Goal: Information Seeking & Learning: Learn about a topic

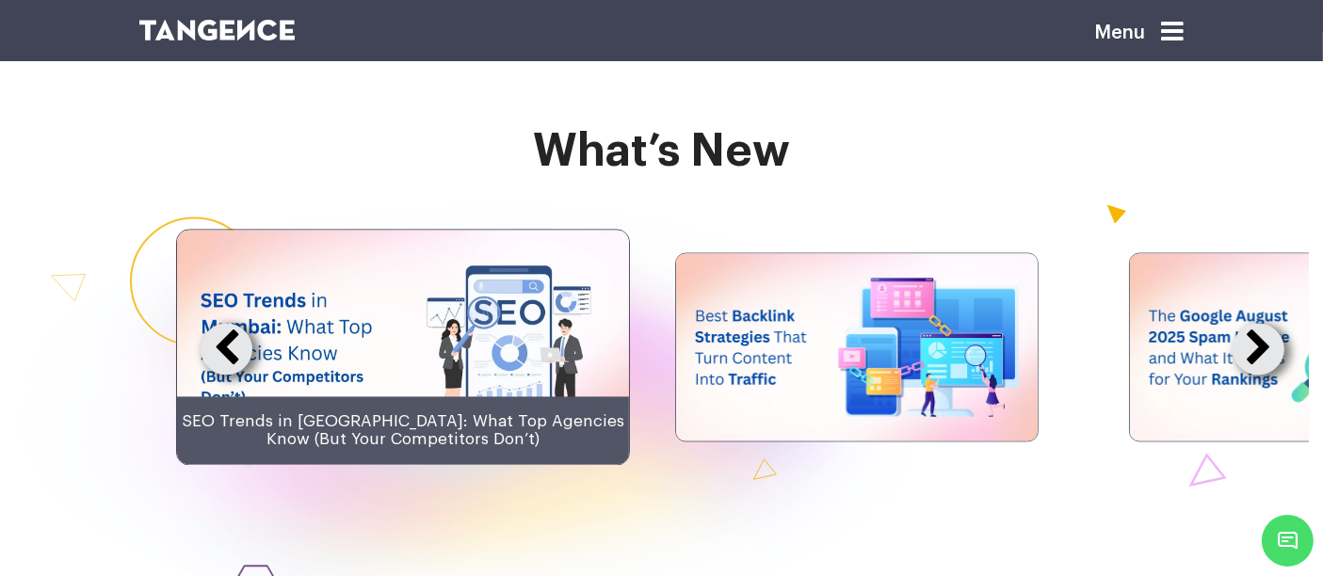
scroll to position [3596, 0]
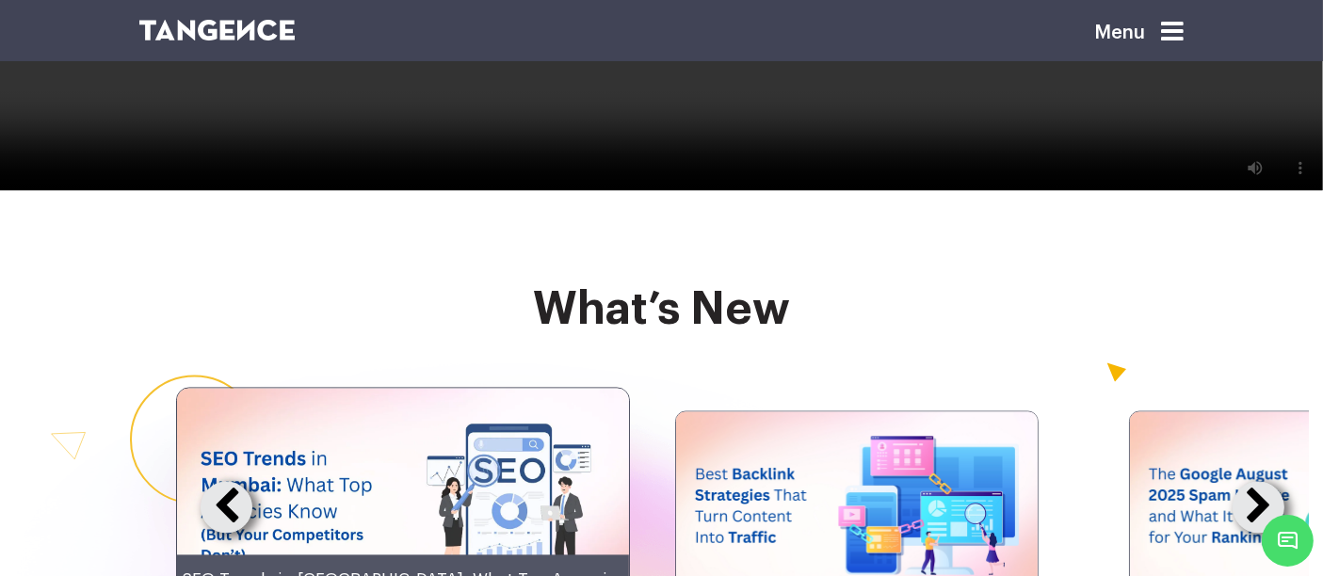
click at [866, 522] on img at bounding box center [857, 505] width 362 height 187
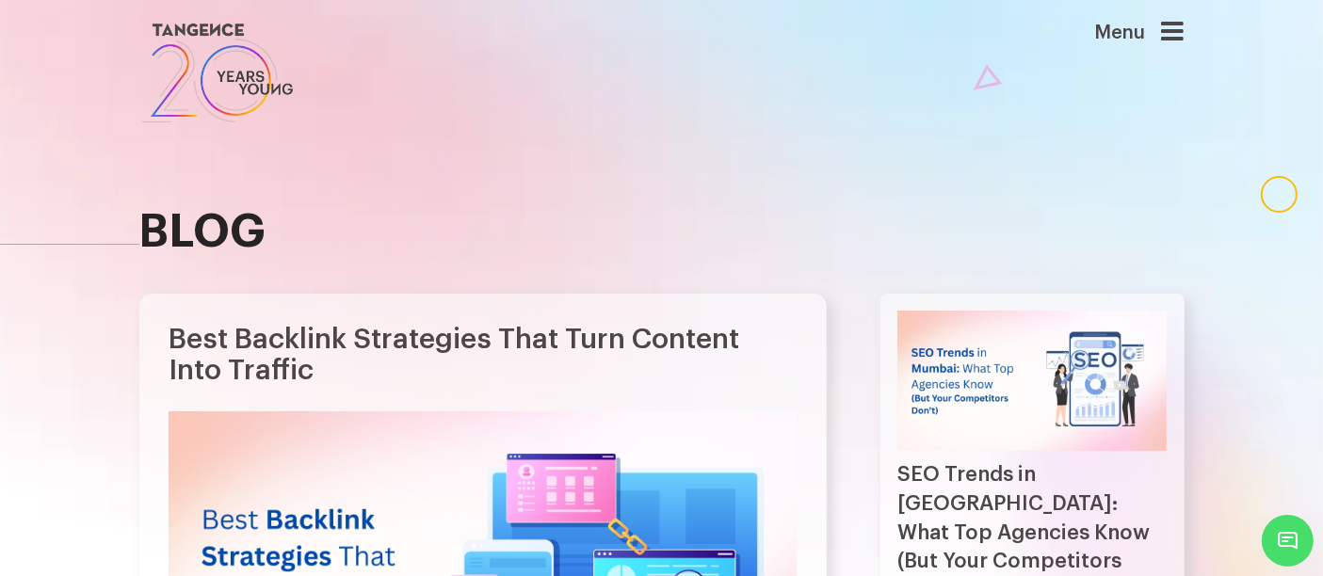
click at [229, 53] on img at bounding box center [217, 73] width 156 height 108
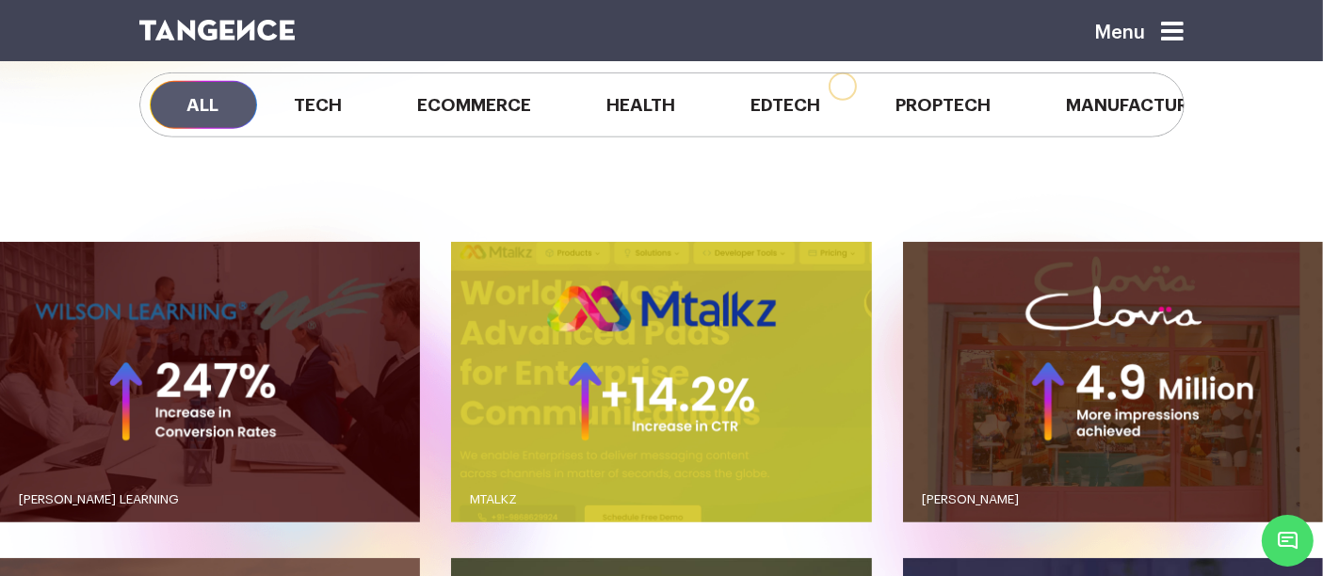
scroll to position [1491, 0]
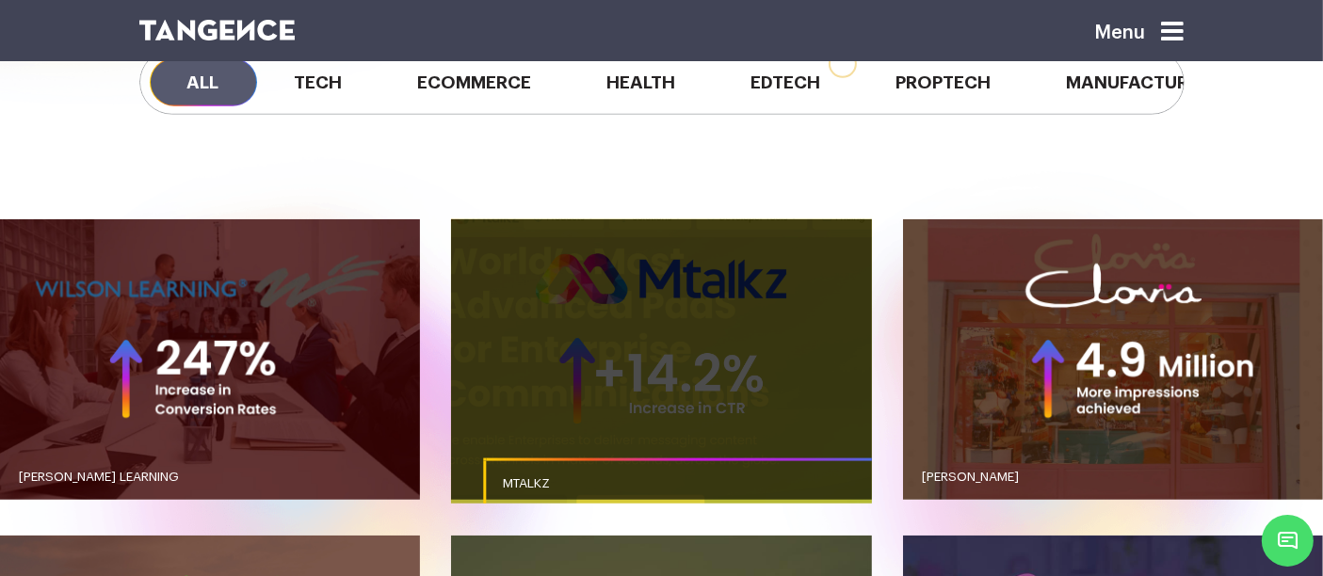
drag, startPoint x: 519, startPoint y: 298, endPoint x: 535, endPoint y: 310, distance: 20.2
click at [535, 310] on link "button" at bounding box center [661, 359] width 420 height 281
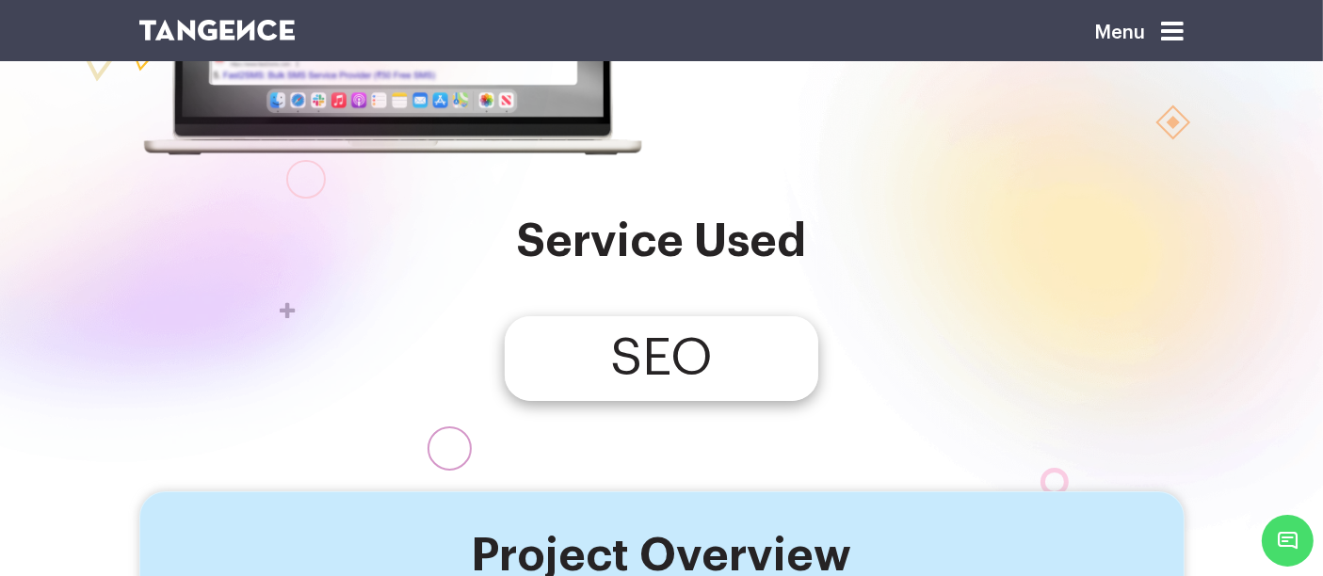
scroll to position [143, 0]
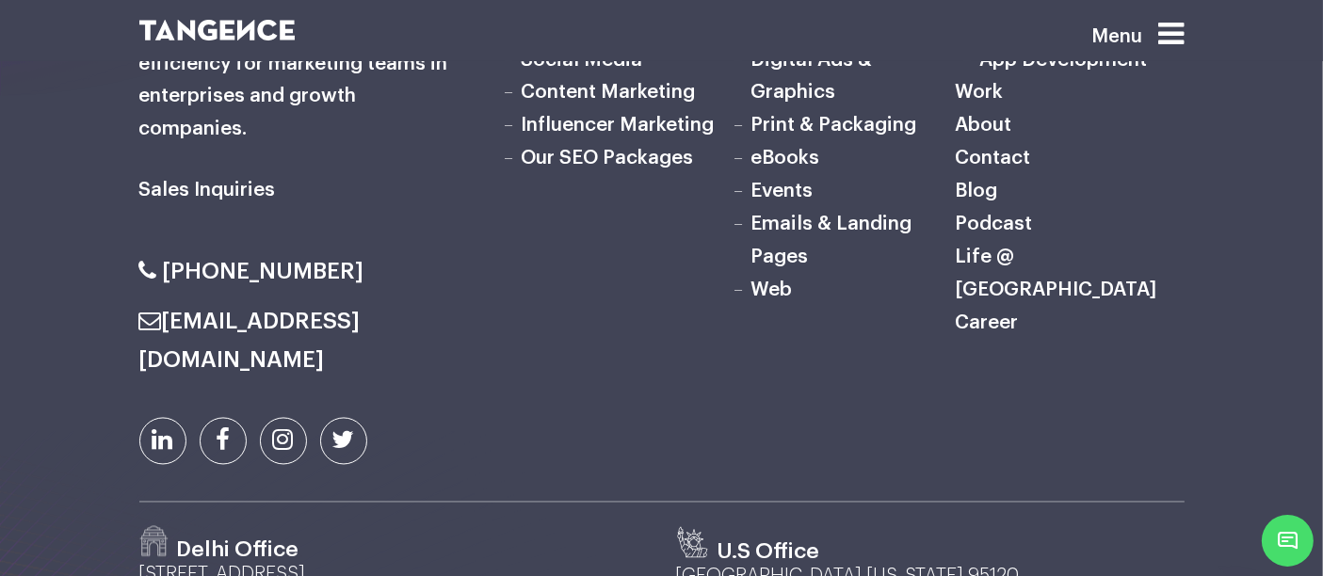
scroll to position [10726, 0]
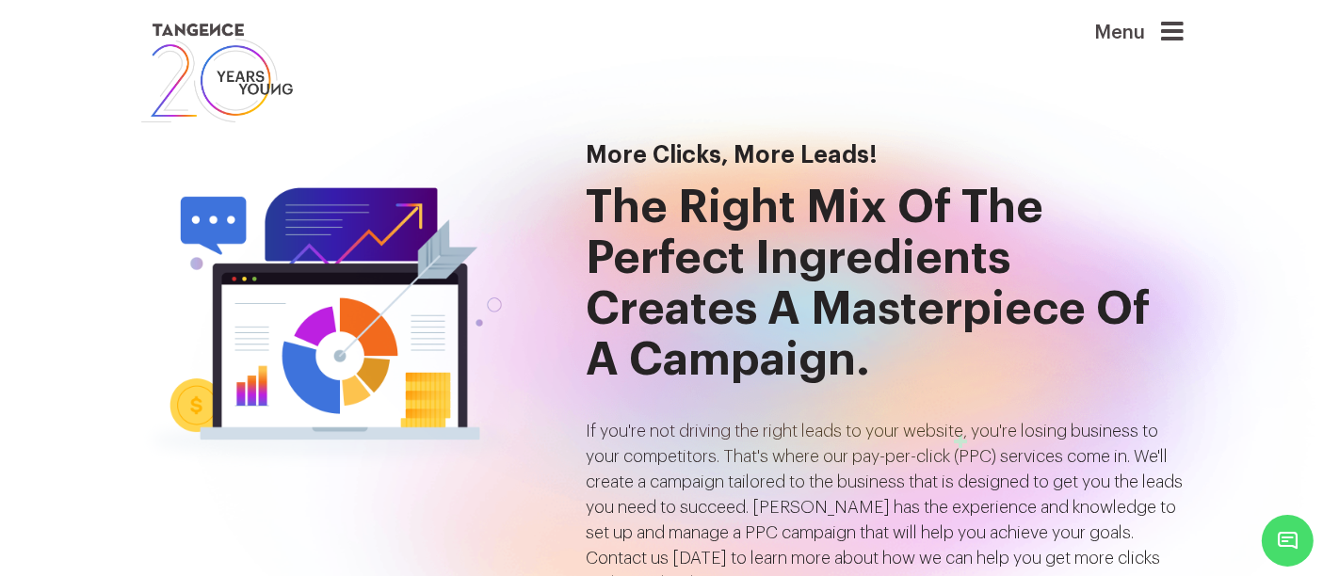
click at [970, 340] on h2 "The right mix of the perfect ingredients creates a masterpiece of a campaign." at bounding box center [886, 284] width 598 height 203
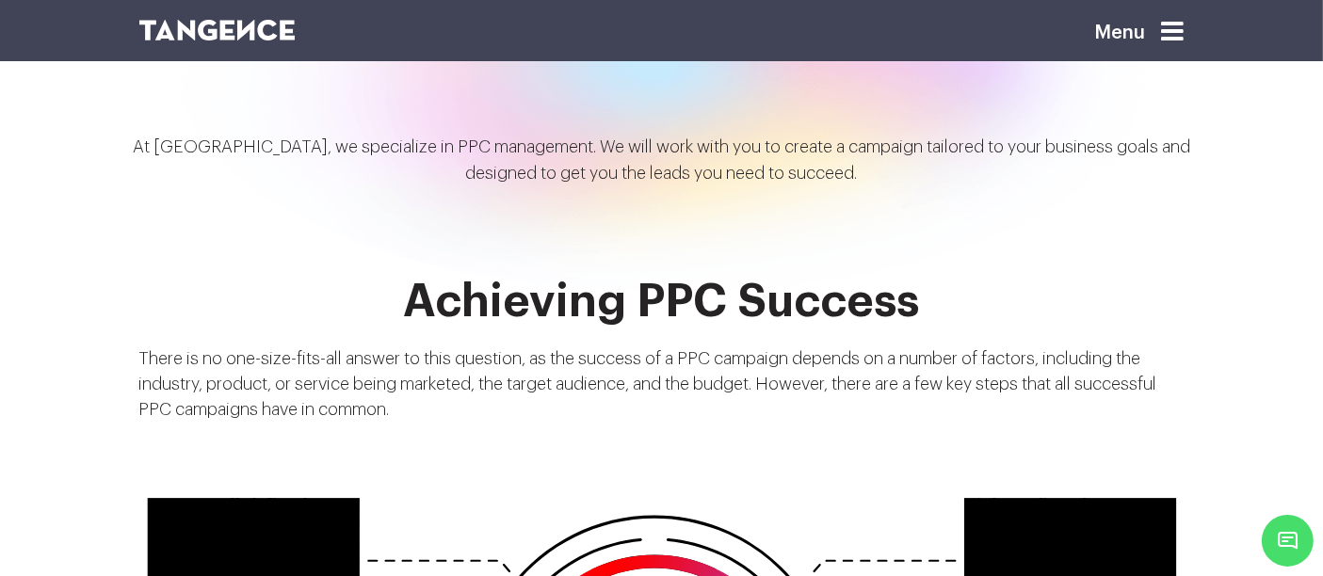
scroll to position [2123, 0]
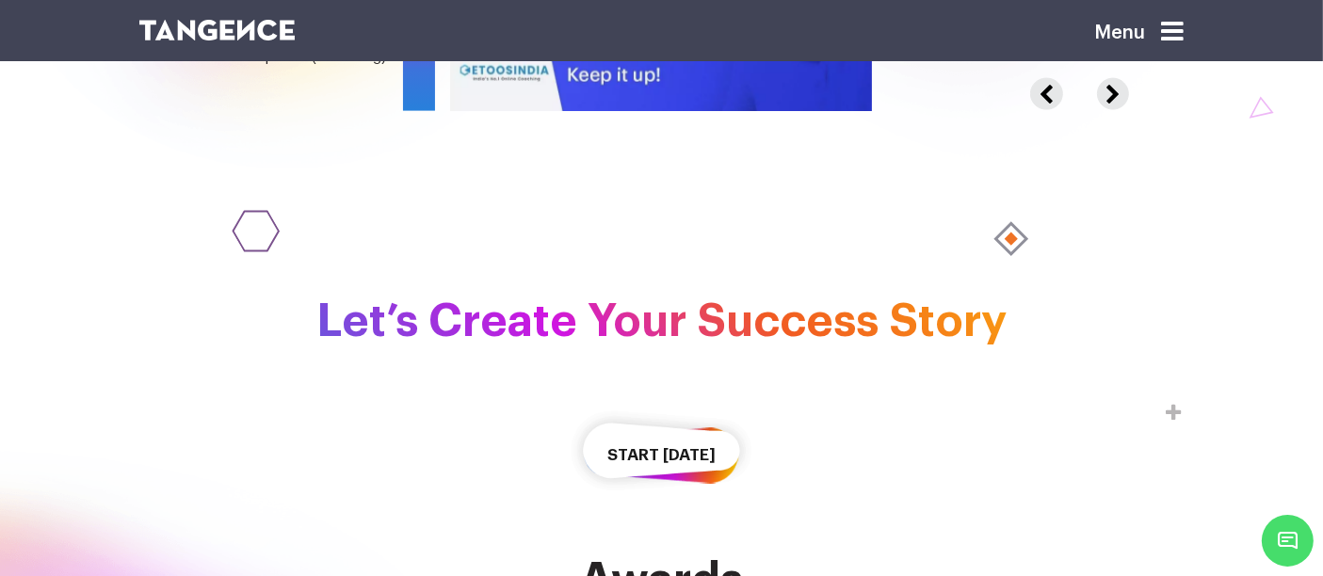
scroll to position [2733, 0]
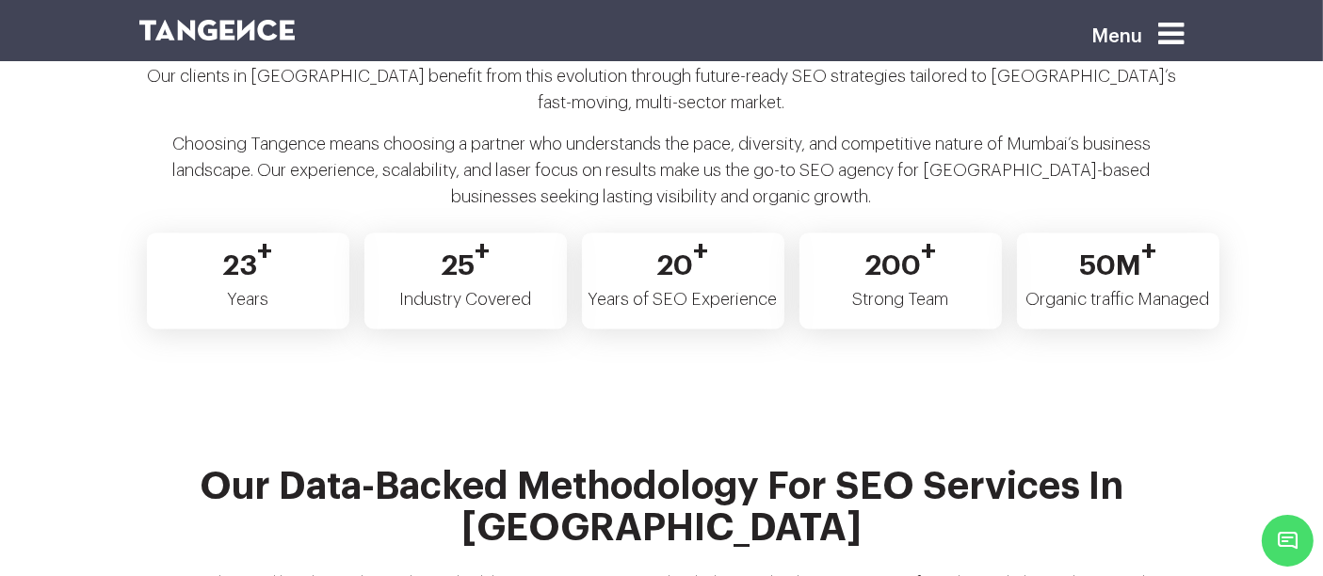
scroll to position [4199, 0]
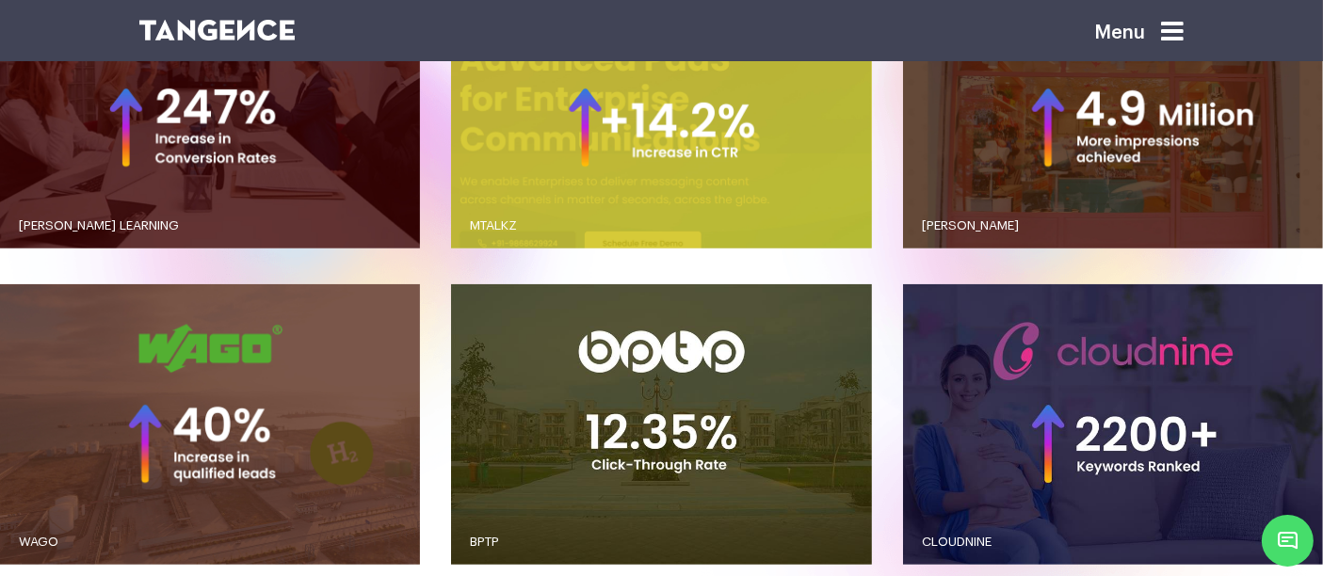
scroll to position [1729, 0]
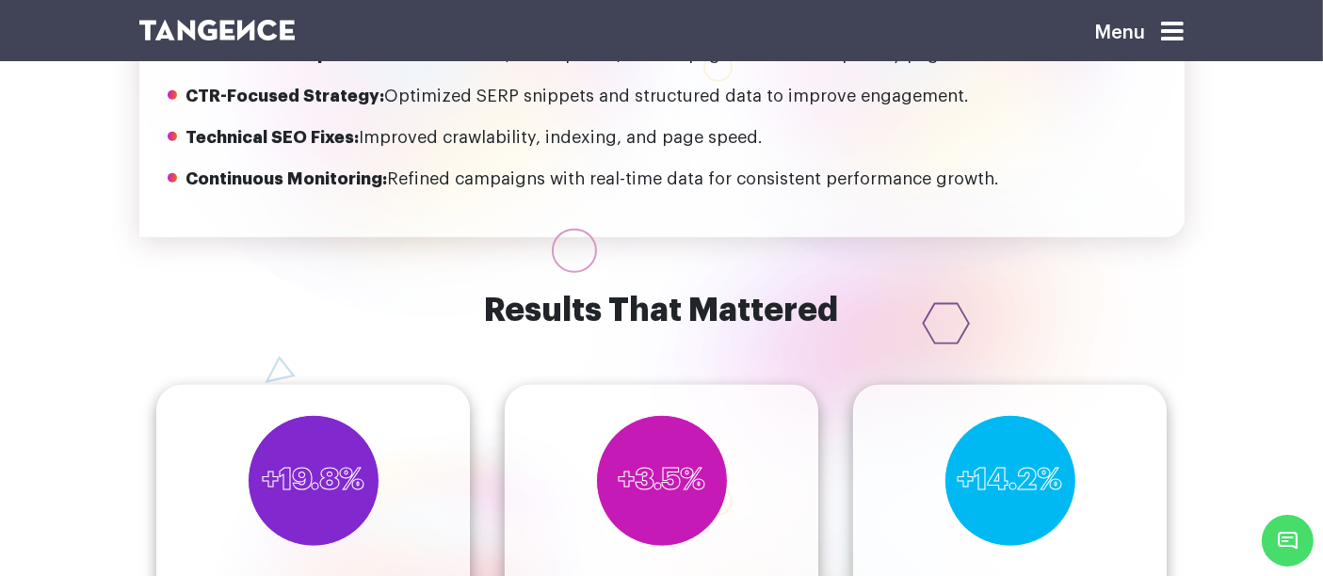
scroll to position [1707, 0]
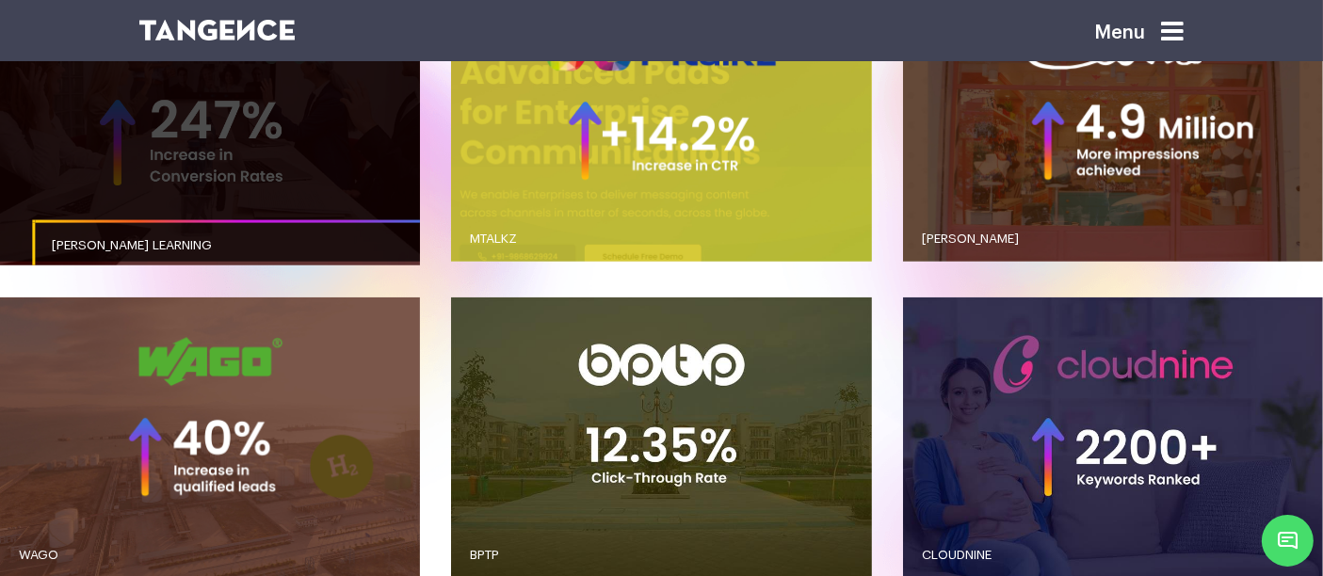
click at [248, 220] on link "WILSON LEARNING" at bounding box center [242, 246] width 420 height 52
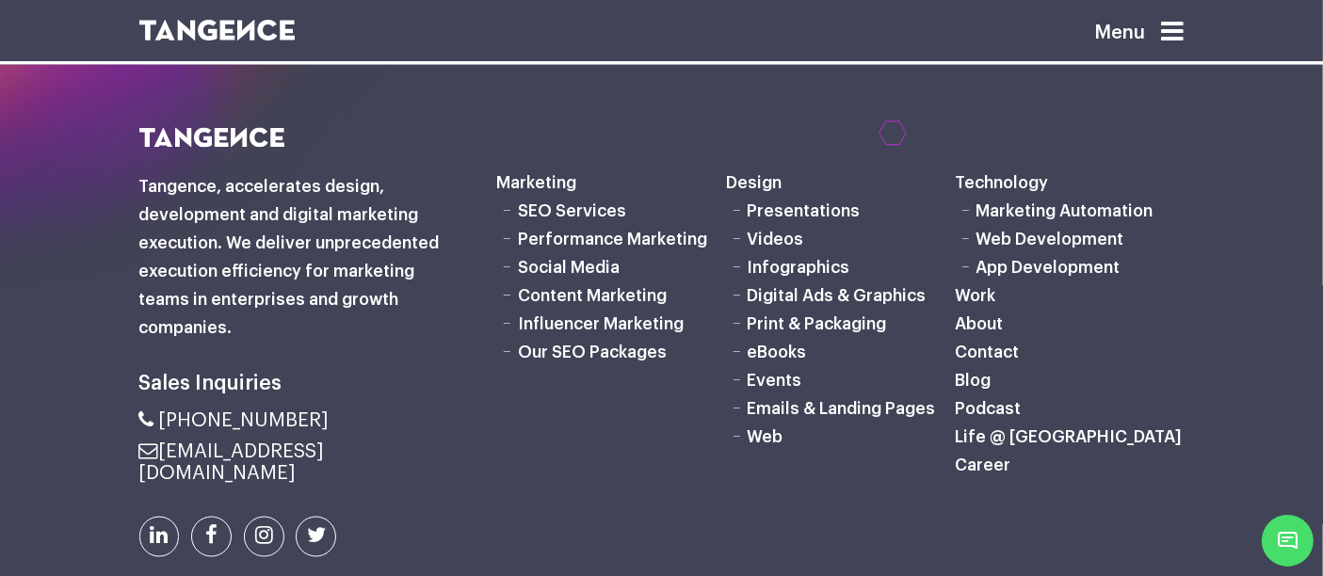
scroll to position [3348, 0]
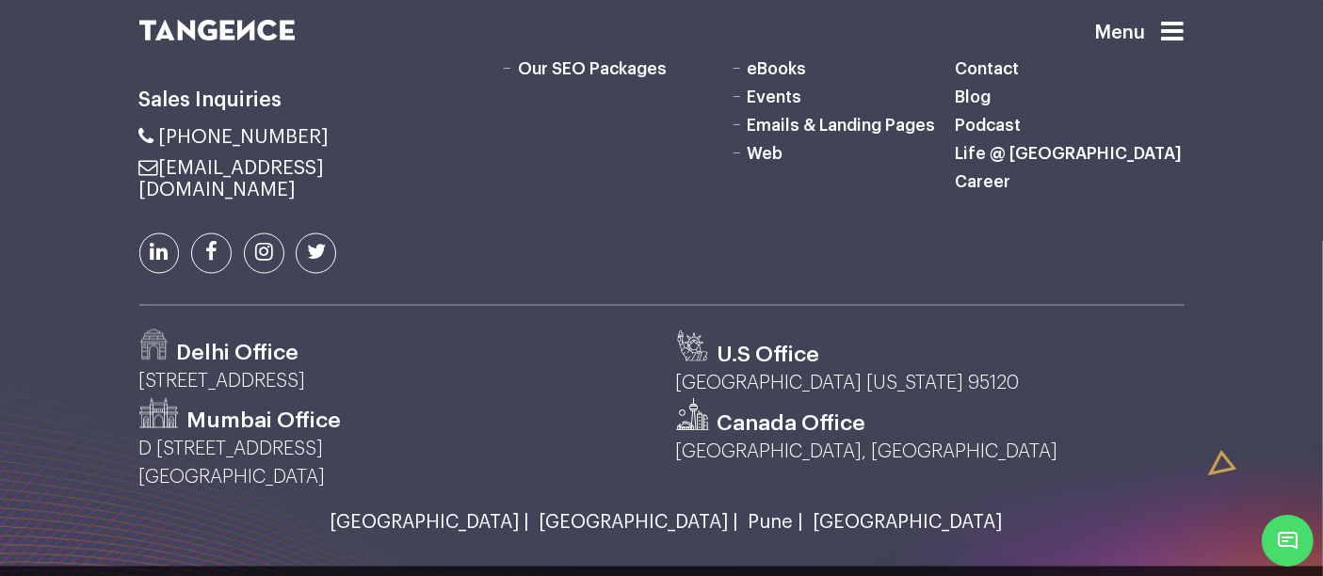
click at [1225, 192] on div "Sales Inquiries Marketing Web" at bounding box center [661, 189] width 1323 height 689
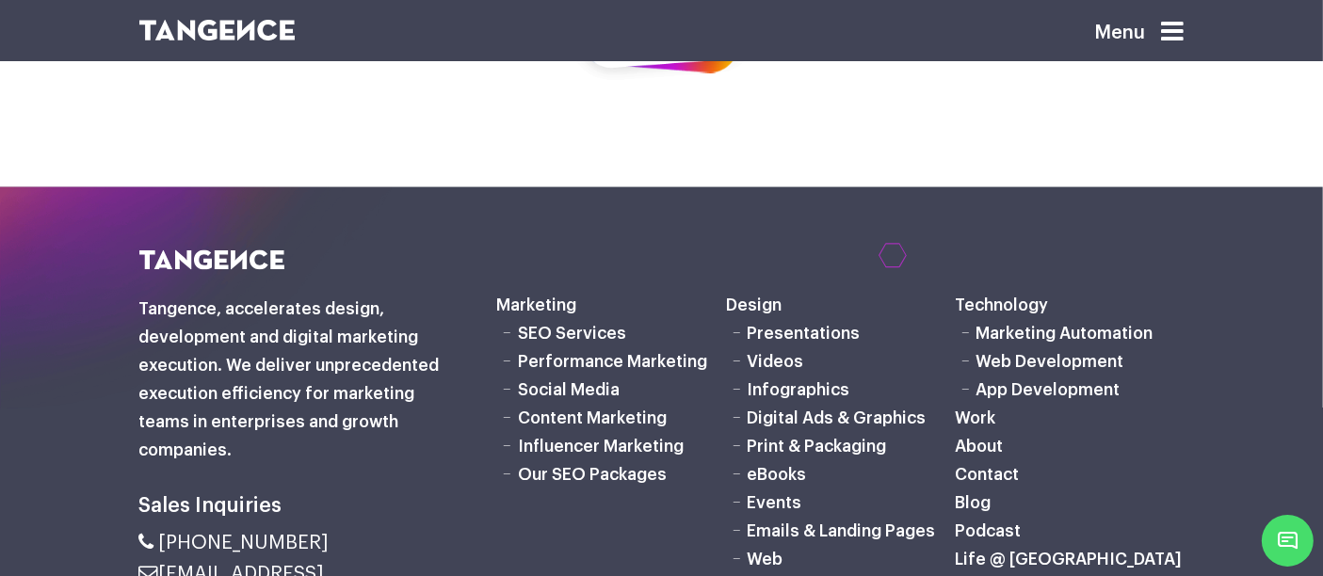
scroll to position [2971, 0]
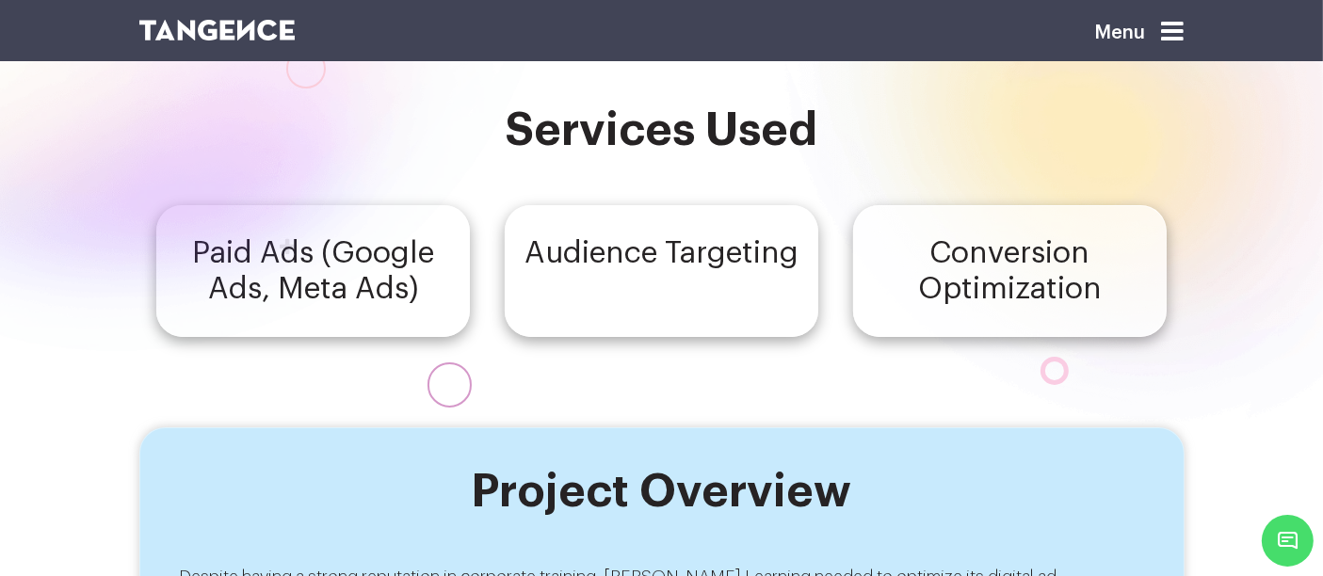
scroll to position [377, 0]
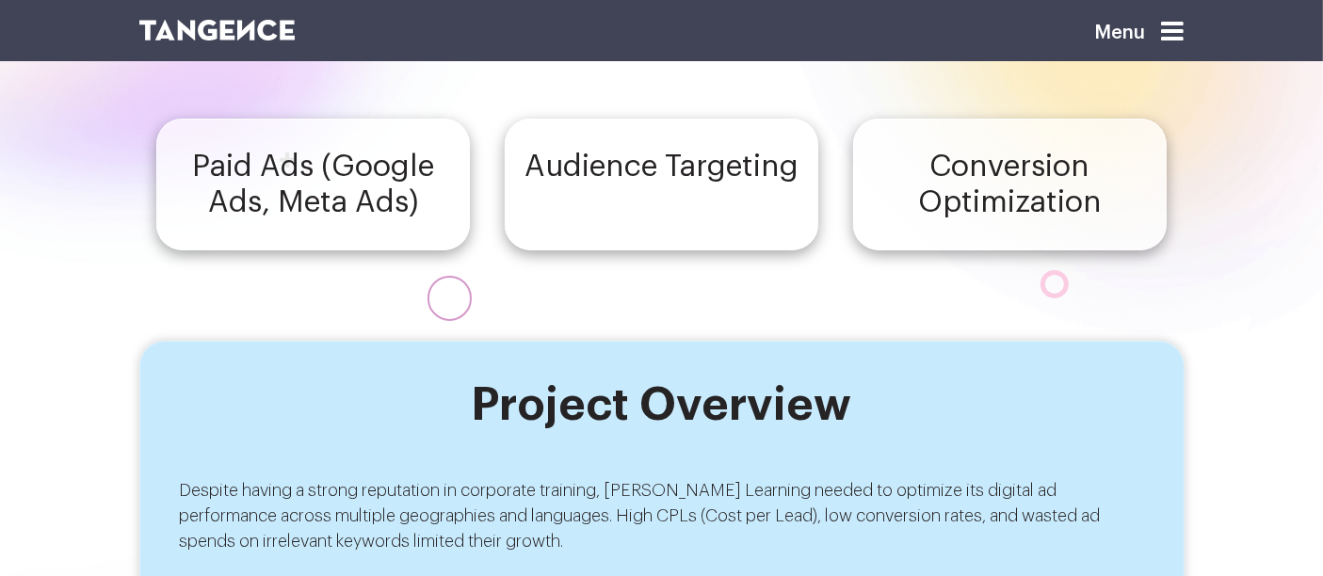
scroll to position [377, 0]
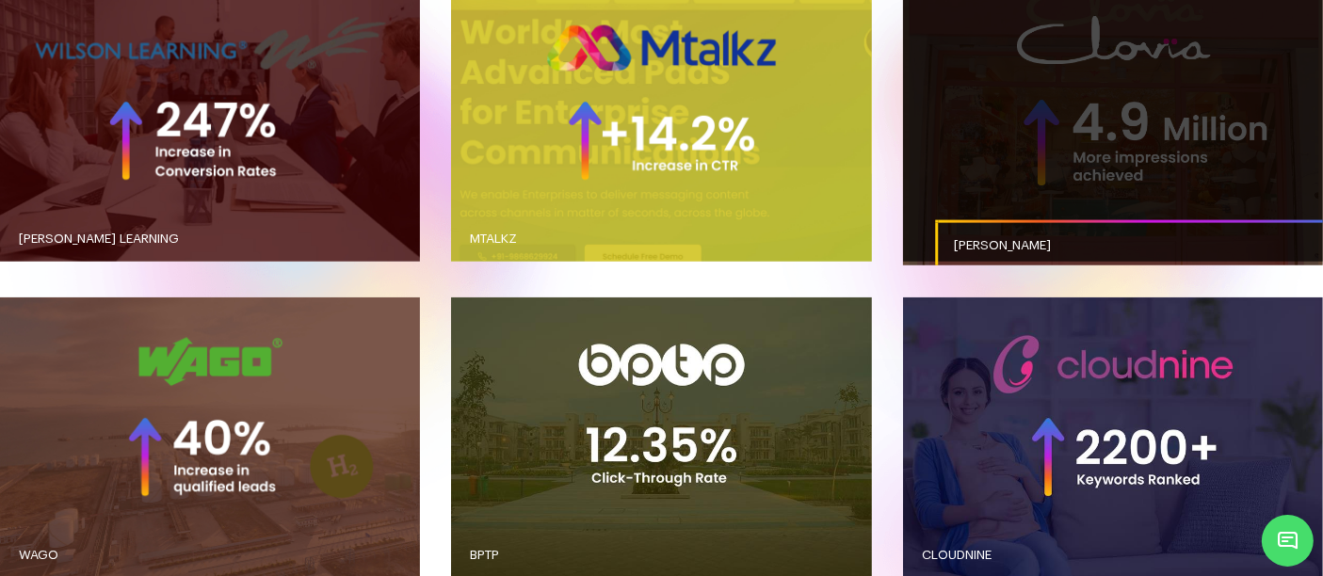
click at [1081, 179] on link "button" at bounding box center [1113, 121] width 420 height 281
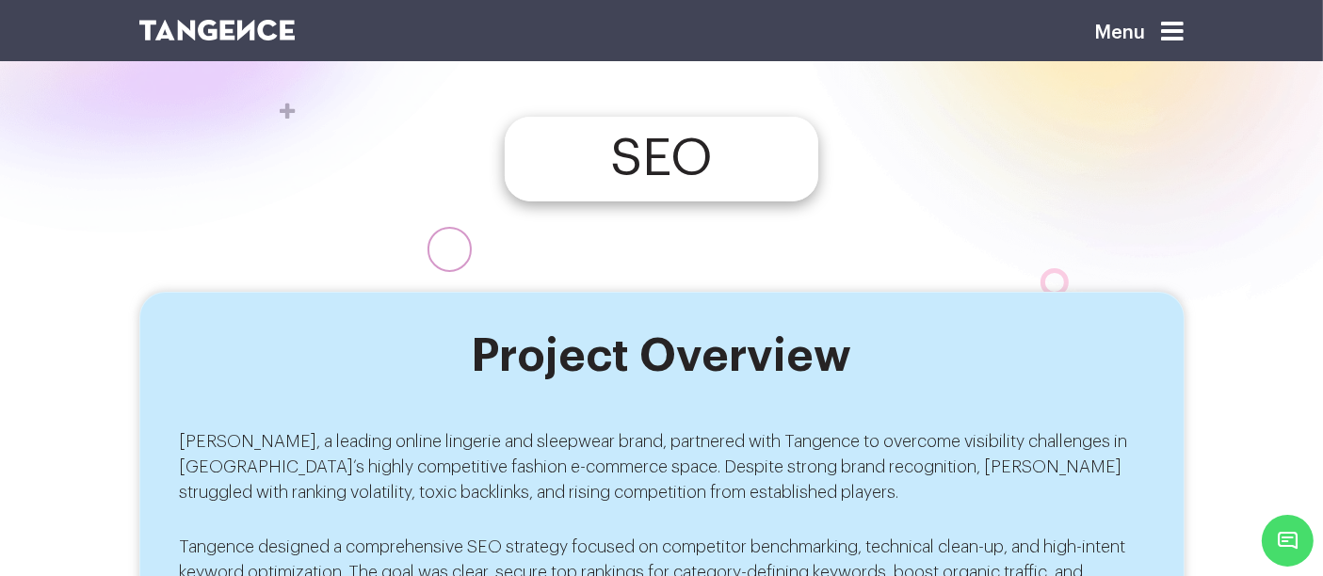
scroll to position [475, 0]
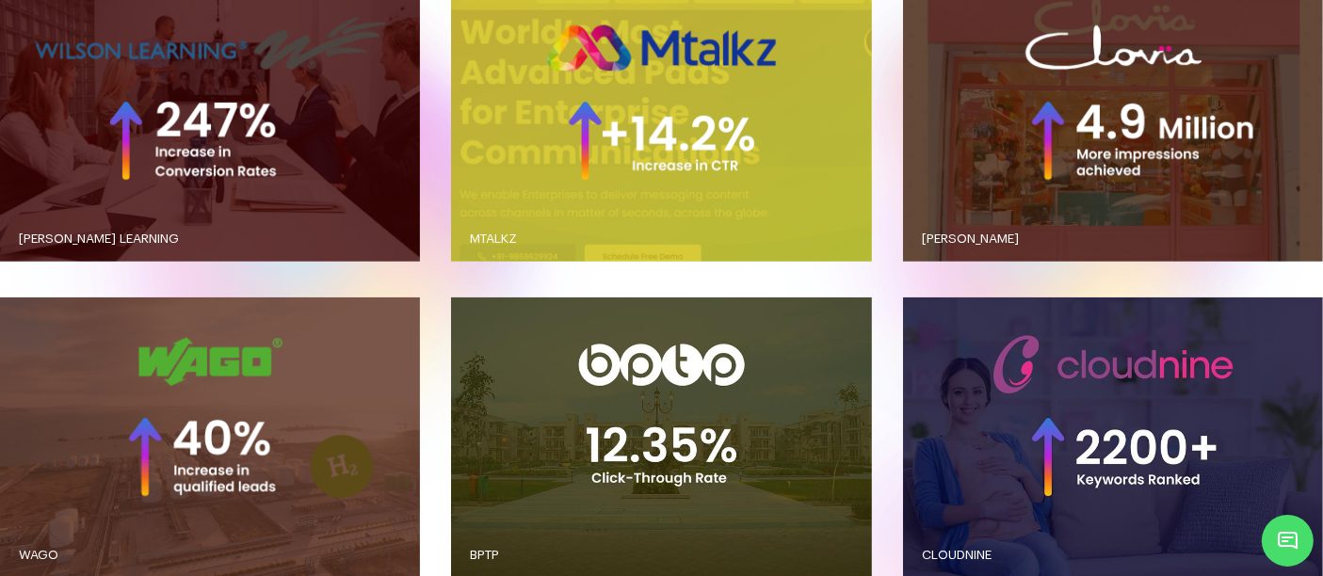
click at [154, 389] on link "button" at bounding box center [210, 438] width 420 height 281
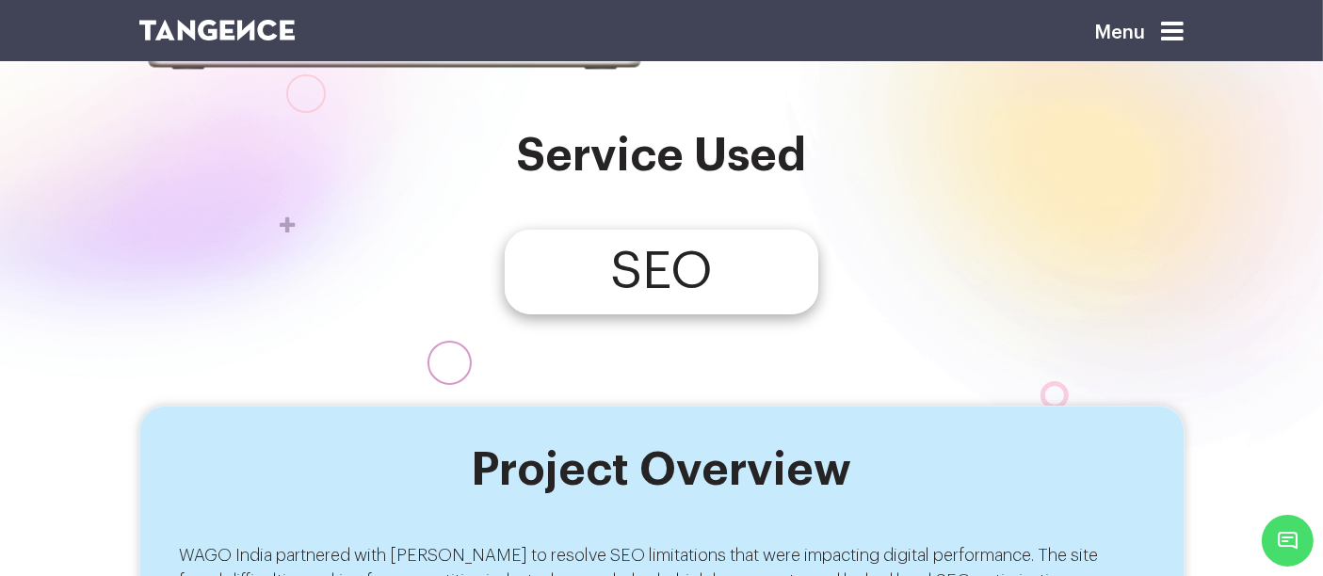
scroll to position [344, 0]
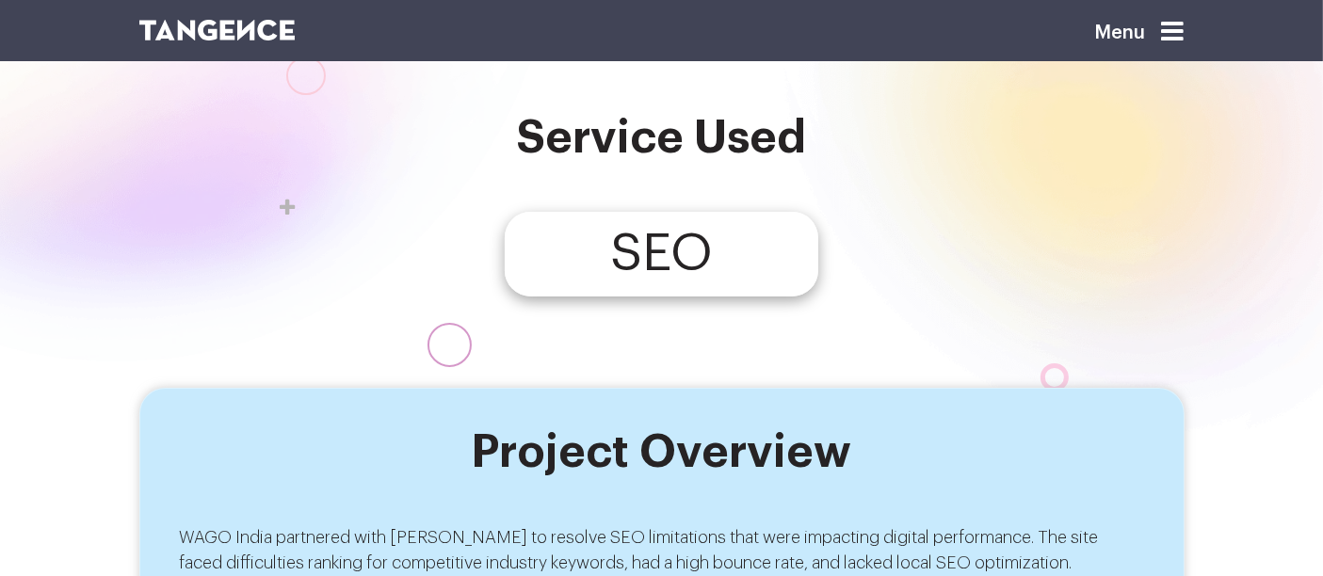
scroll to position [344, 0]
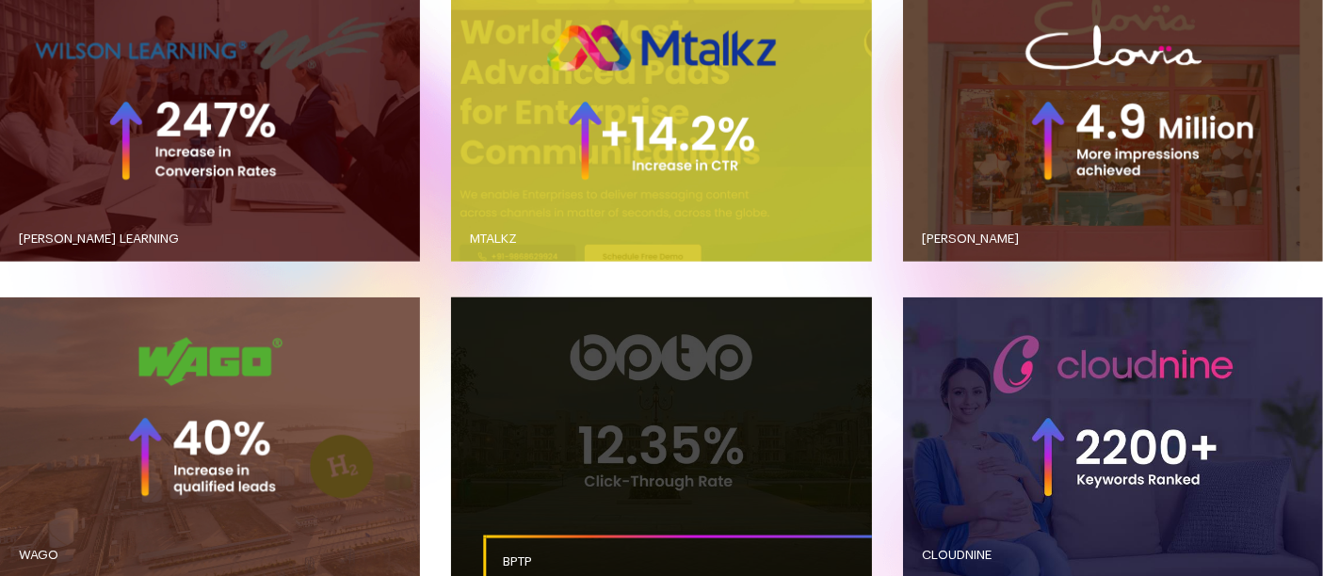
click at [582, 369] on link "button" at bounding box center [661, 438] width 420 height 280
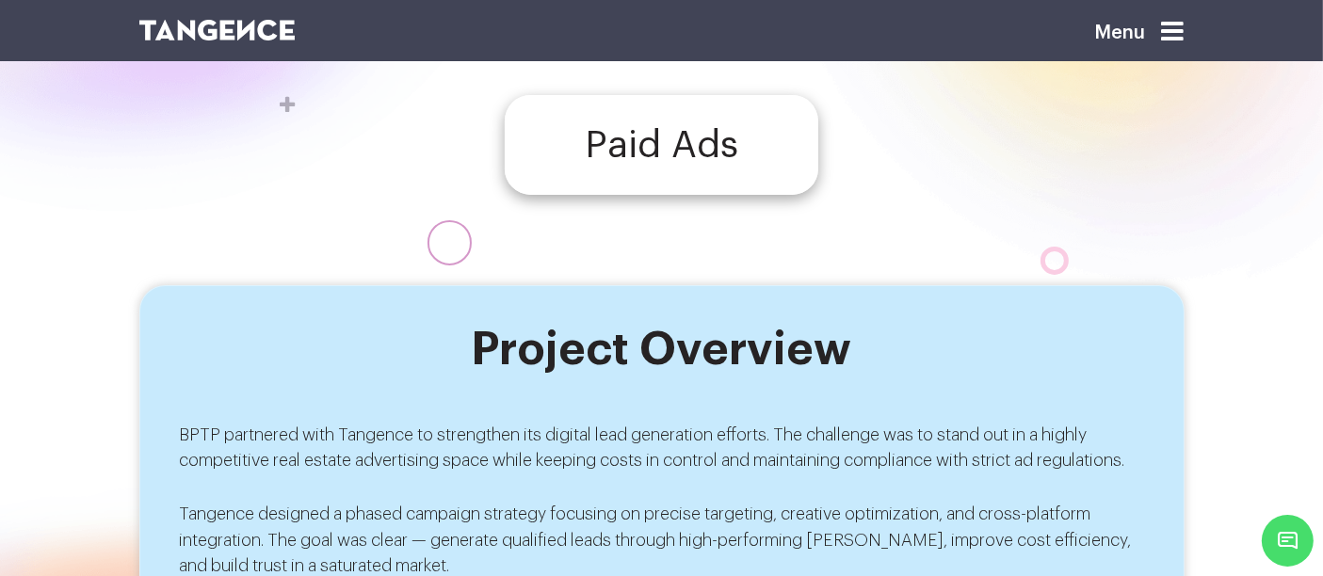
scroll to position [494, 0]
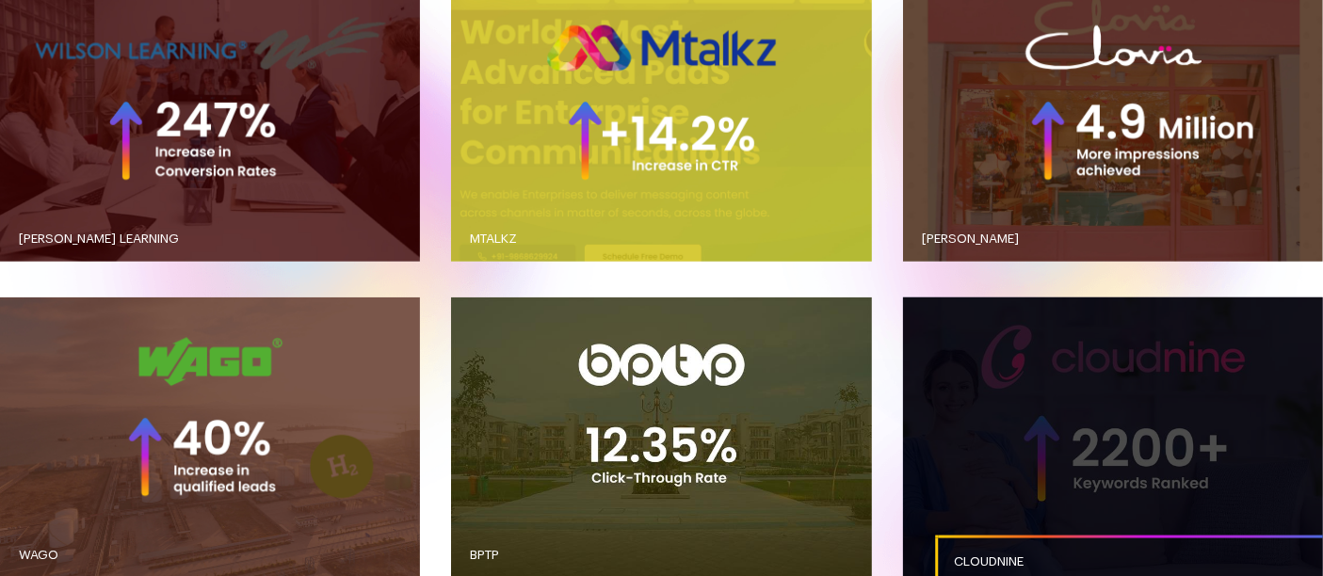
click at [1092, 388] on link "button" at bounding box center [1113, 438] width 420 height 280
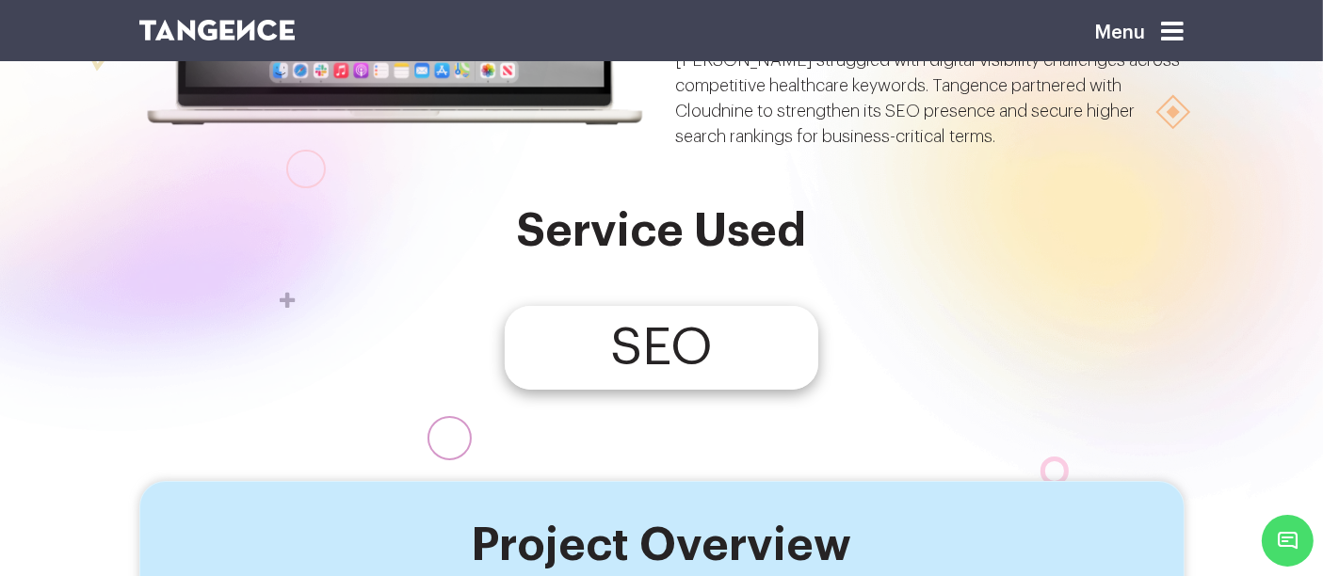
scroll to position [277, 0]
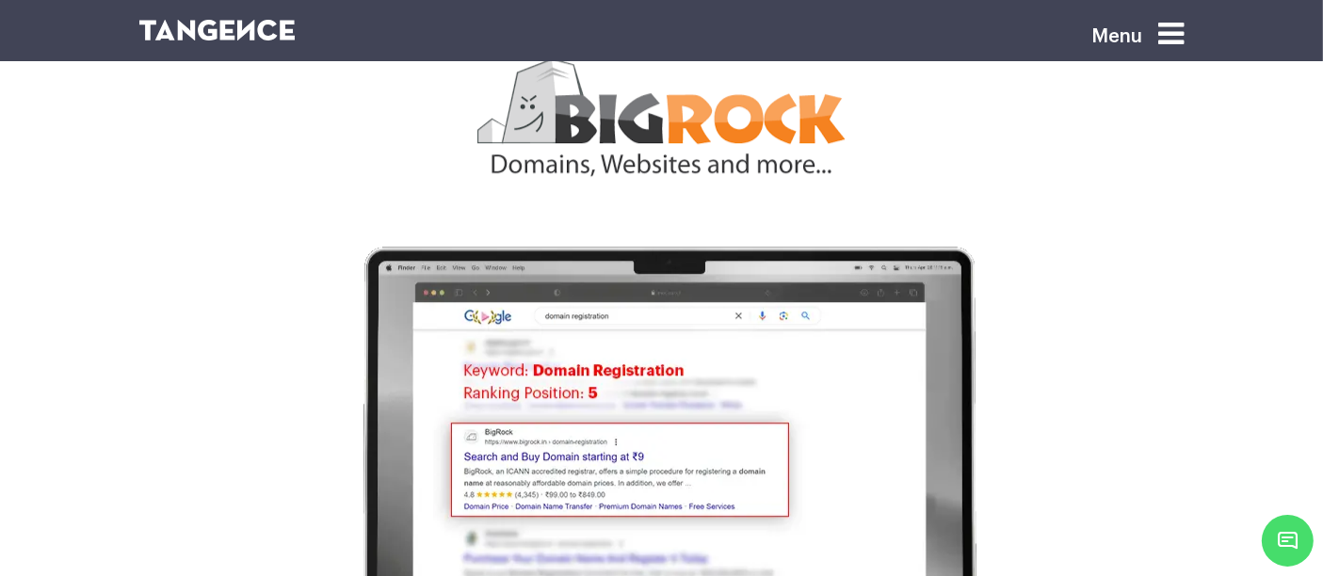
scroll to position [5820, 0]
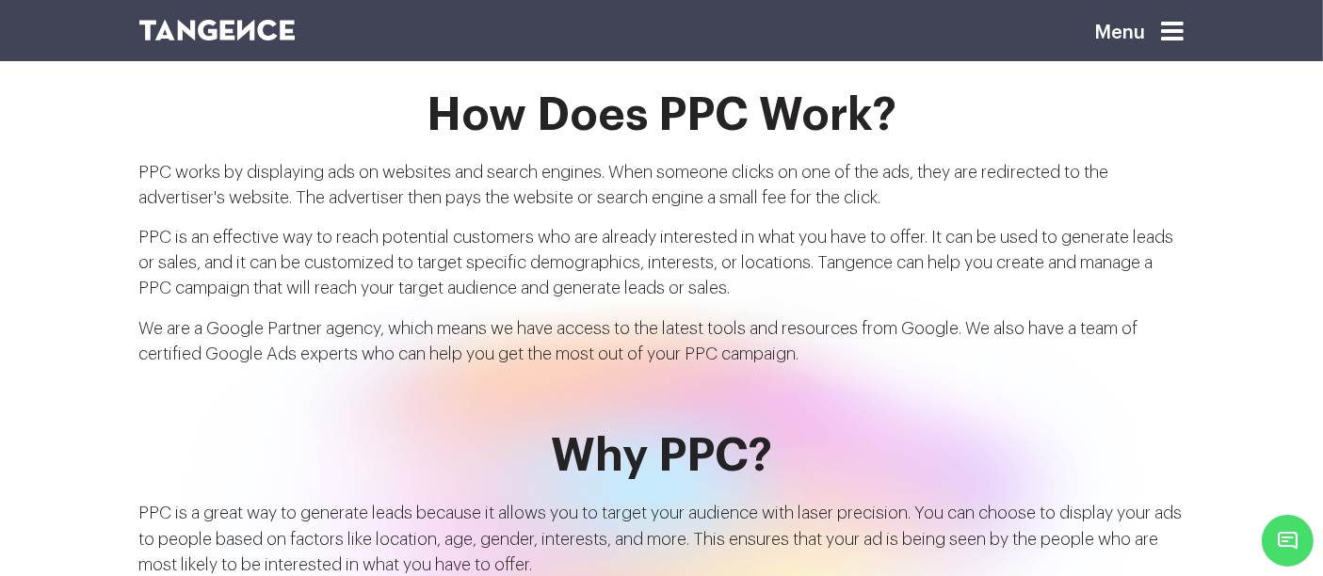
scroll to position [1513, 0]
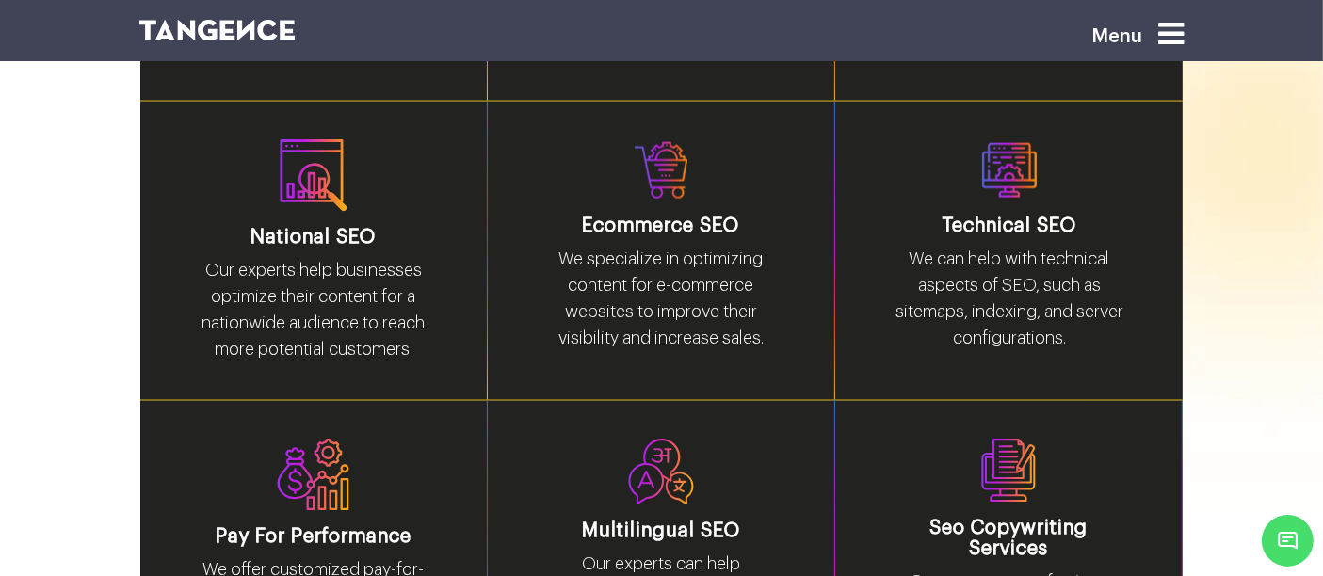
scroll to position [2731, 0]
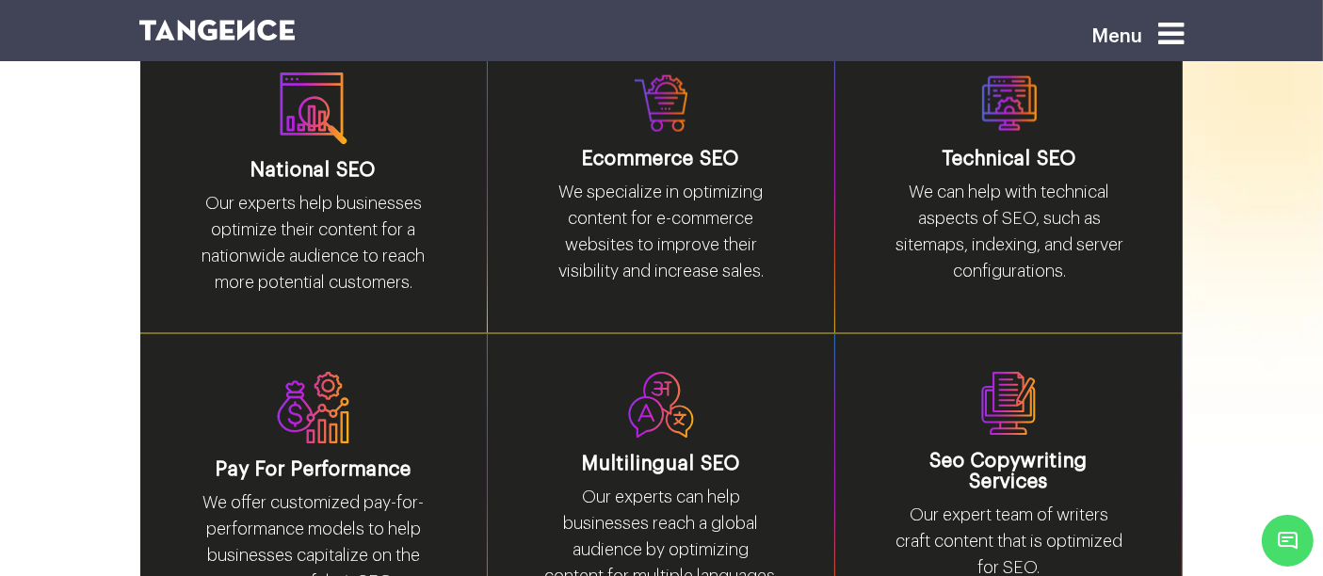
click at [586, 334] on div "Multilingual SEO Our experts can help businesses reach a global audience by opt…" at bounding box center [662, 497] width 348 height 326
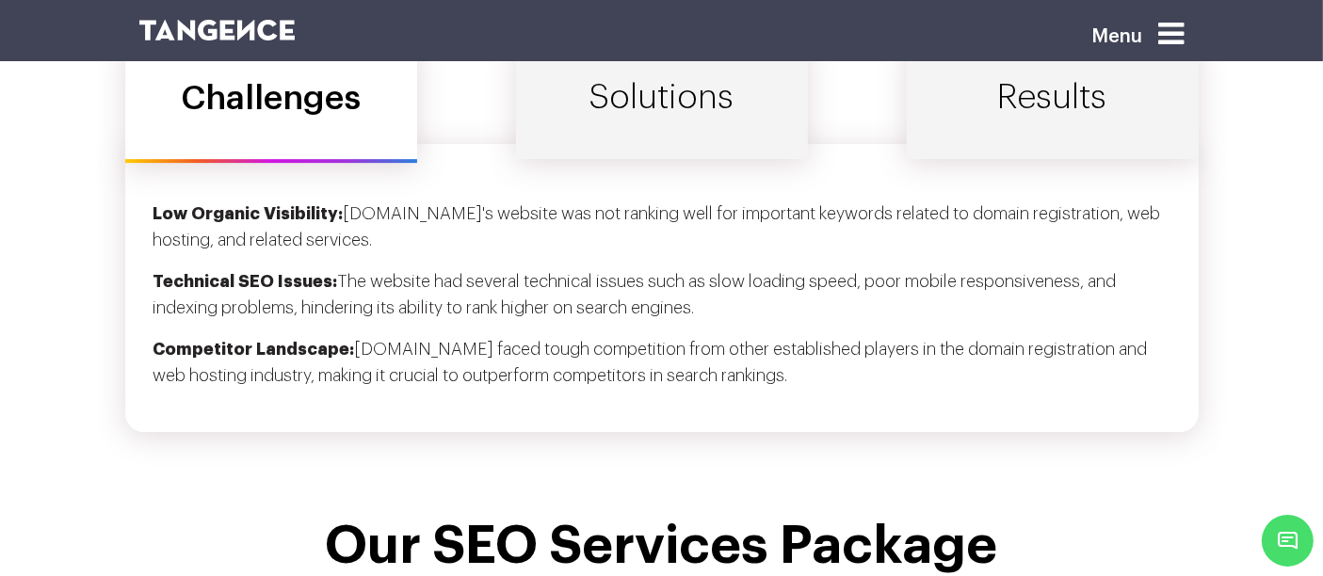
scroll to position [6170, 0]
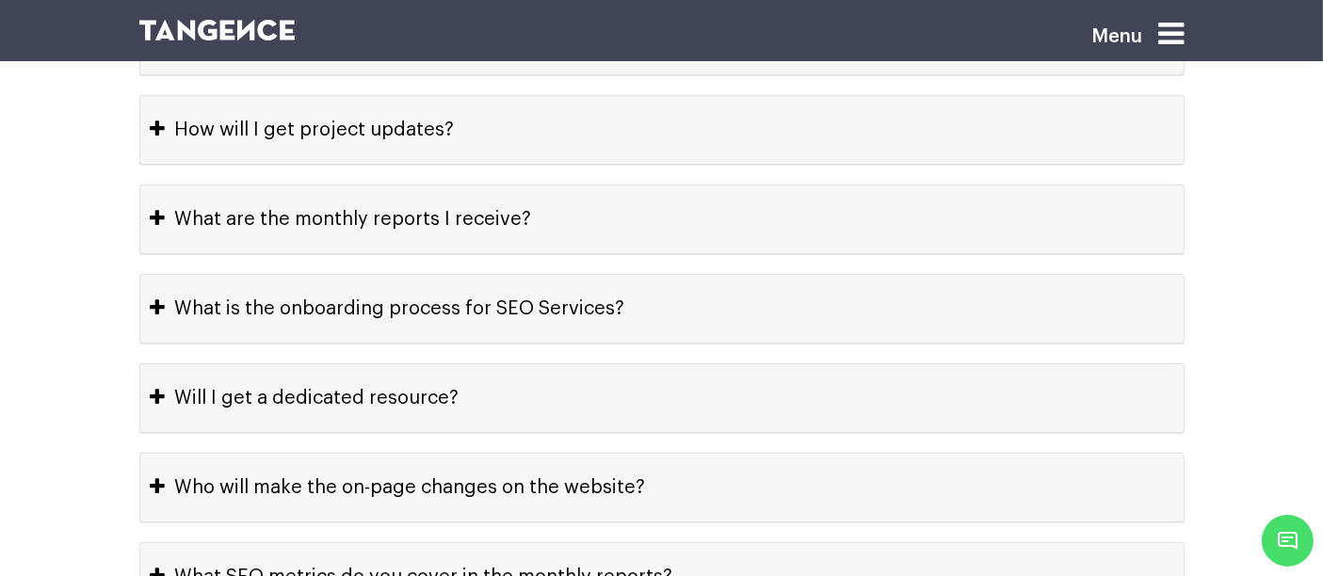
scroll to position [9415, 0]
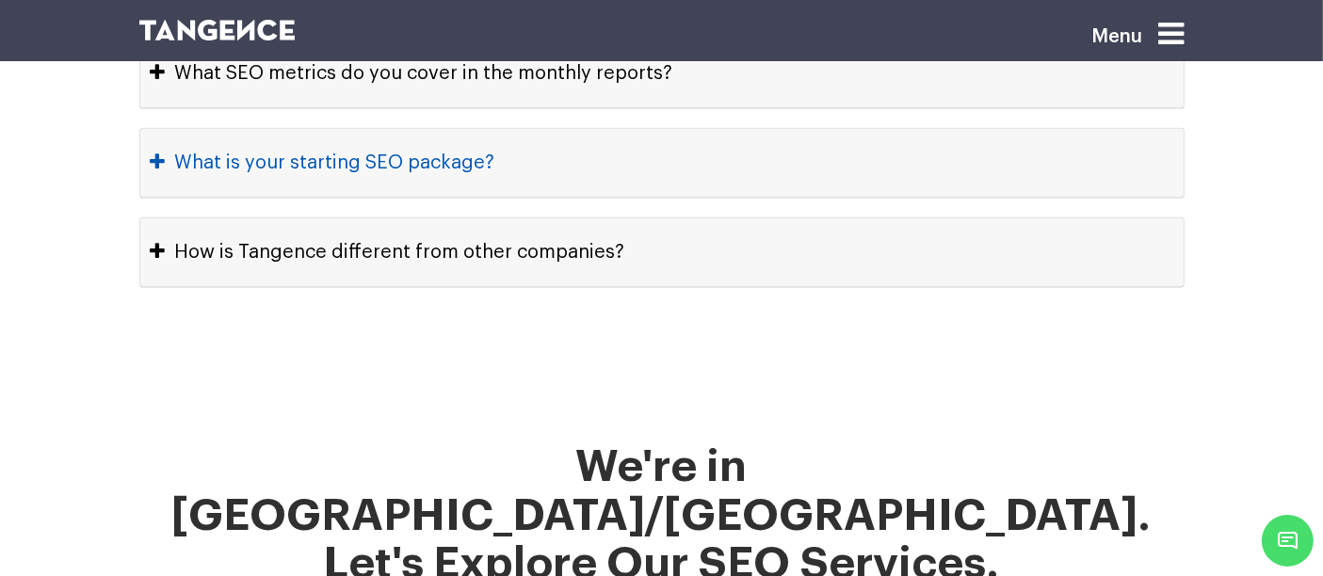
click at [1168, 129] on button "What is your starting SEO package?" at bounding box center [662, 163] width 1044 height 68
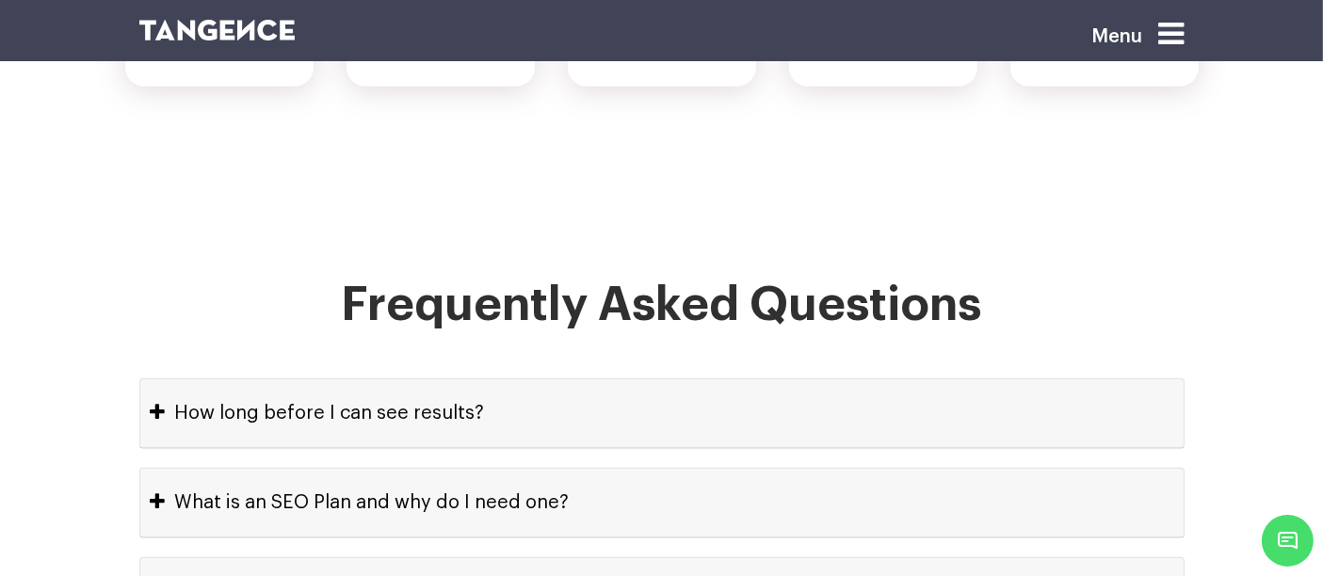
scroll to position [8164, 0]
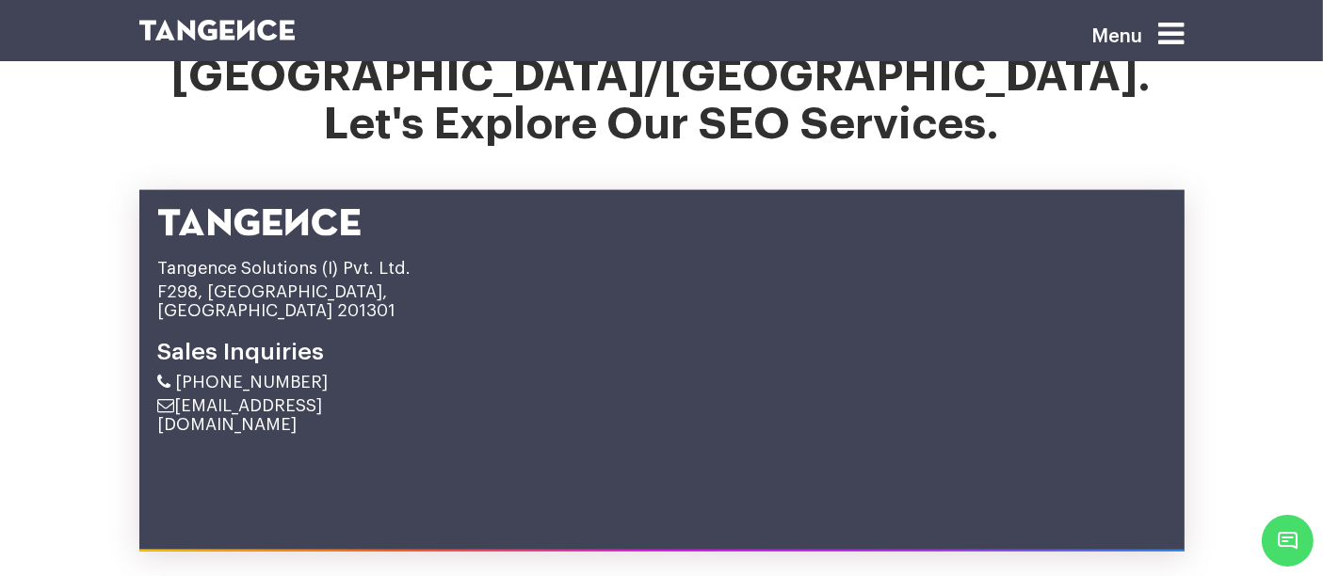
scroll to position [9856, 0]
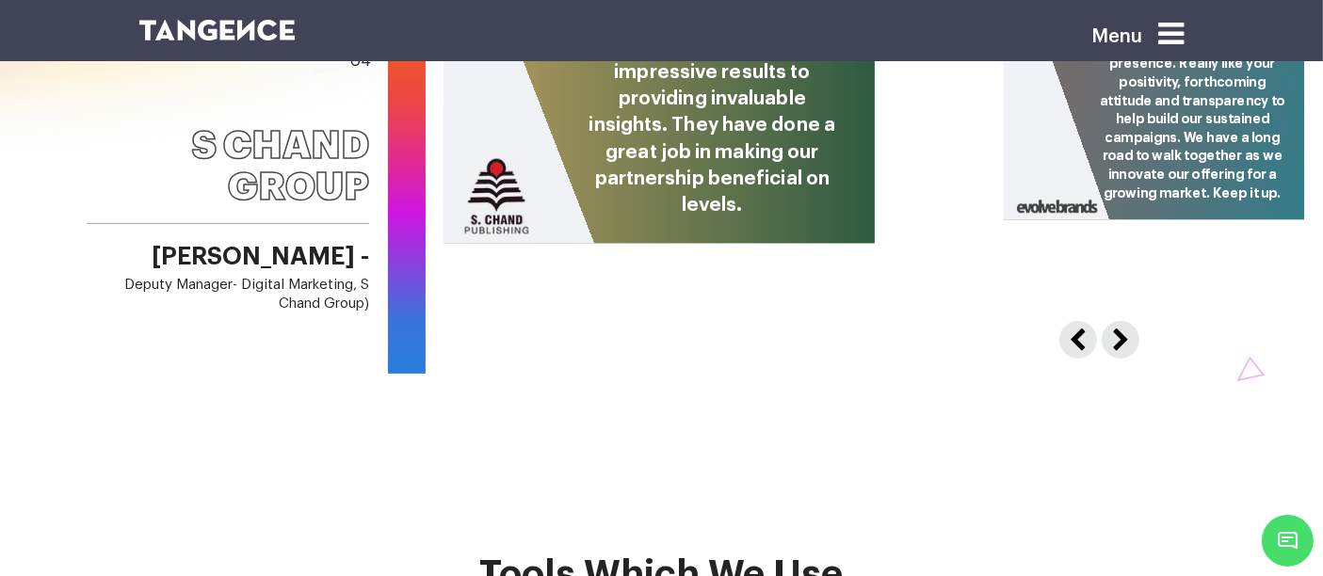
scroll to position [7444, 0]
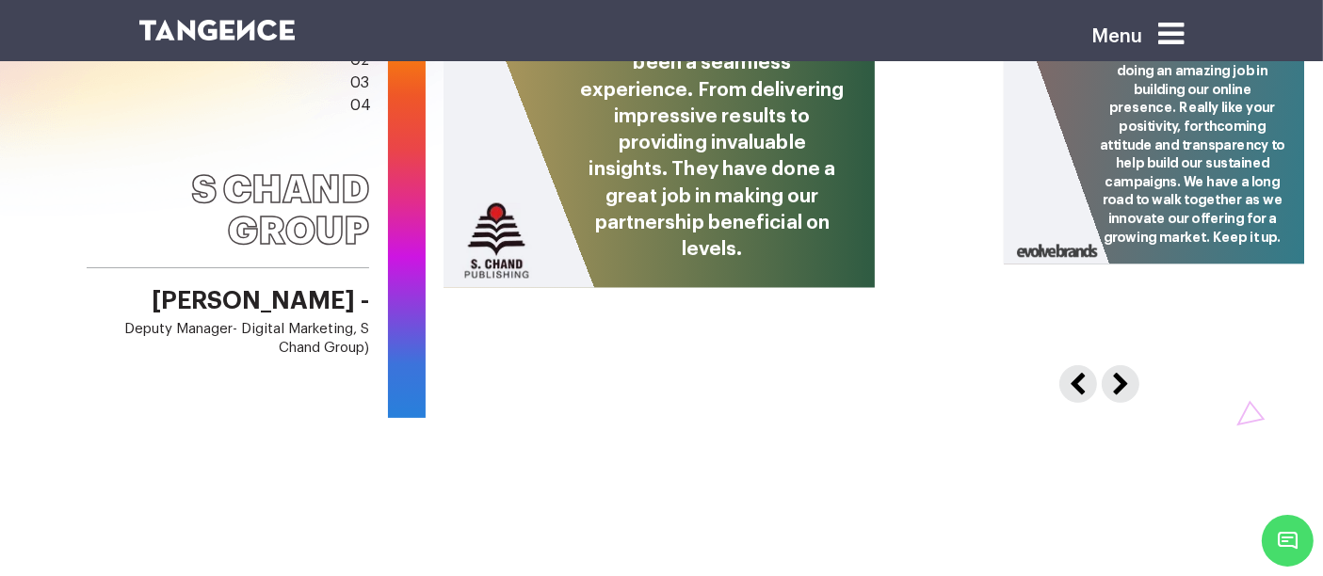
click at [741, 275] on div "Working with the Tangence team for three years has been a seamless experience. …" at bounding box center [1306, 203] width 1722 height 429
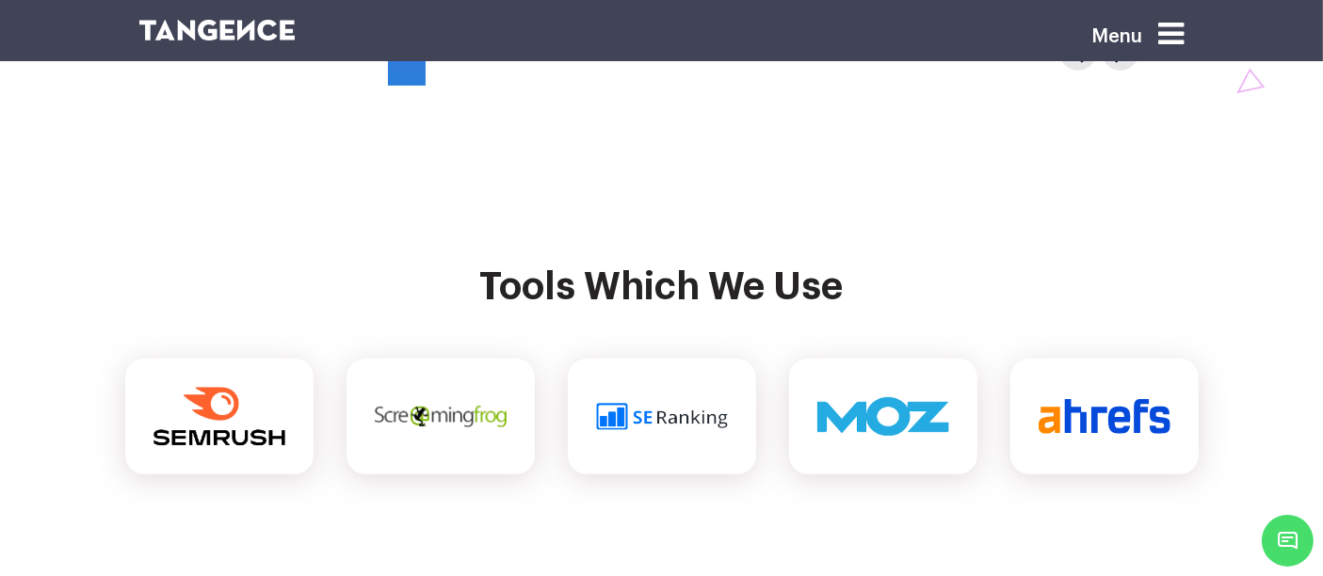
scroll to position [7826, 0]
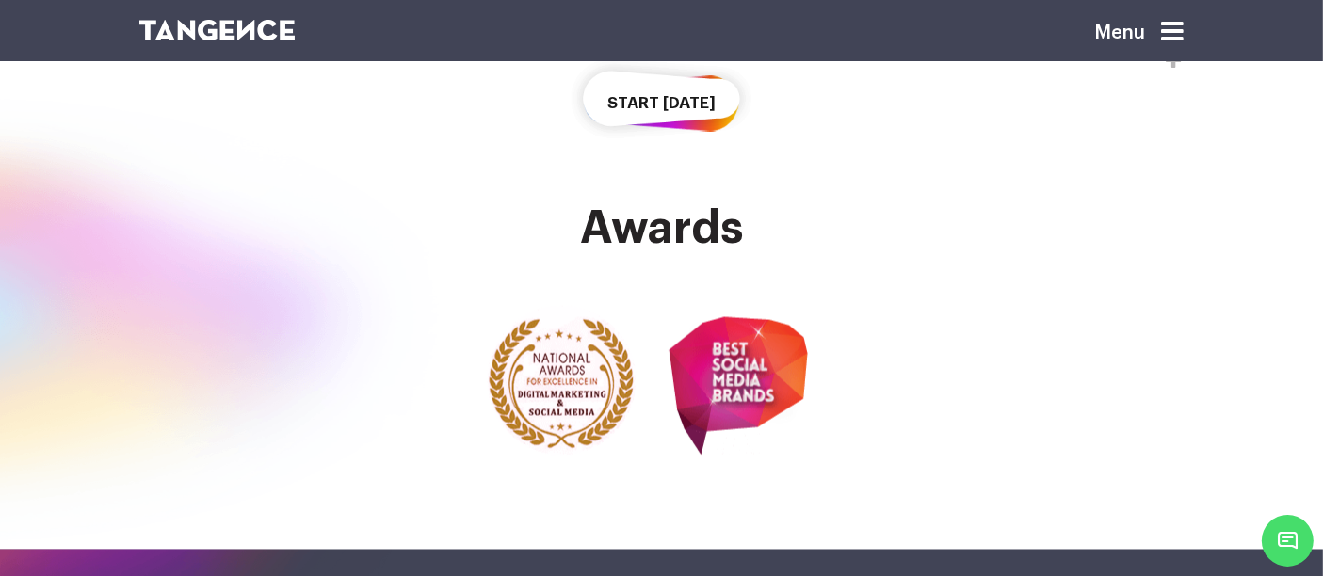
scroll to position [3109, 0]
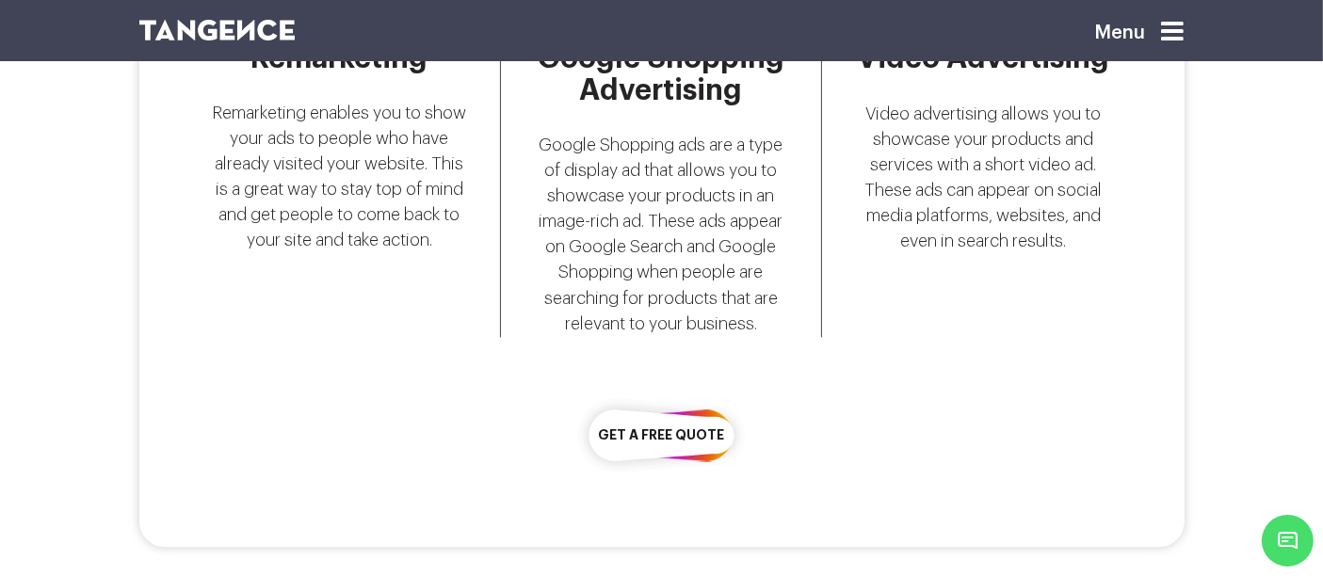
scroll to position [3969, 0]
